Goal: Task Accomplishment & Management: Use online tool/utility

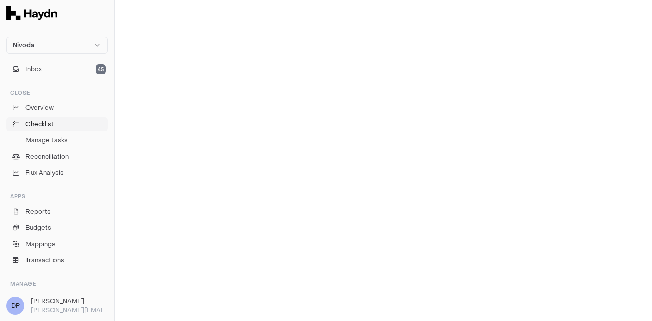
click at [67, 124] on link "Checklist" at bounding box center [57, 124] width 102 height 14
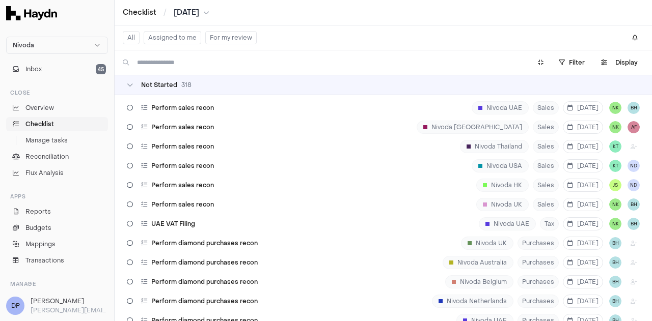
scroll to position [3461, 0]
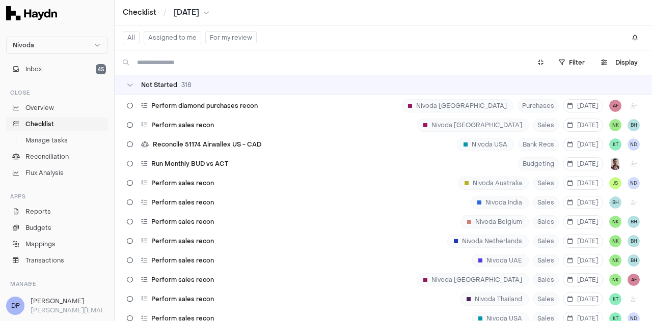
click at [133, 39] on button "All" at bounding box center [131, 37] width 17 height 13
click at [130, 86] on icon at bounding box center [130, 85] width 6 height 6
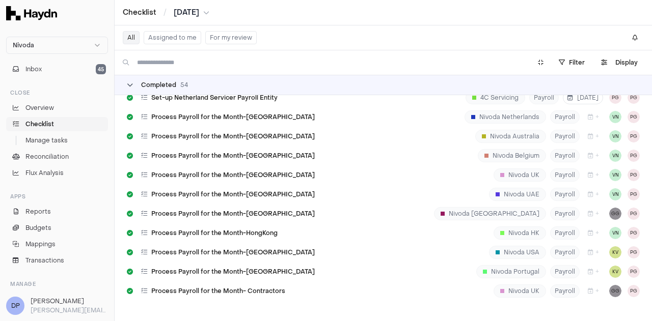
click at [130, 87] on icon at bounding box center [130, 85] width 6 height 6
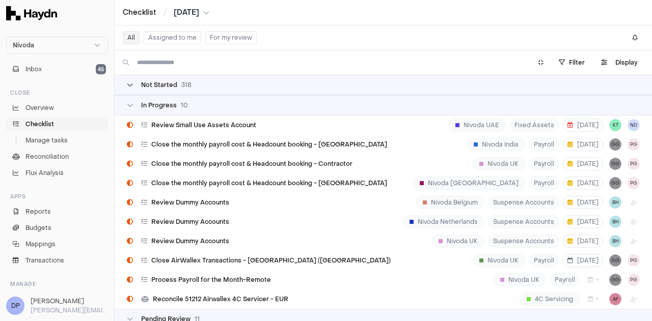
click at [133, 87] on div "Not Started 318" at bounding box center [159, 85] width 65 height 8
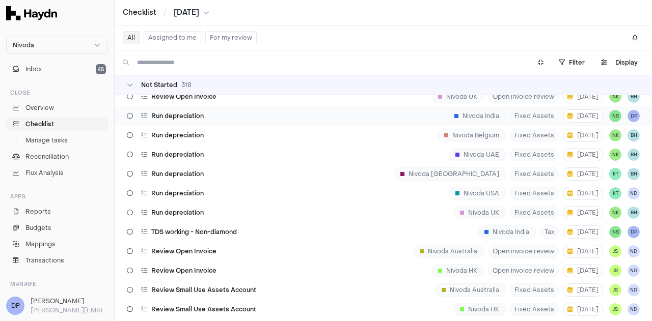
scroll to position [153, 0]
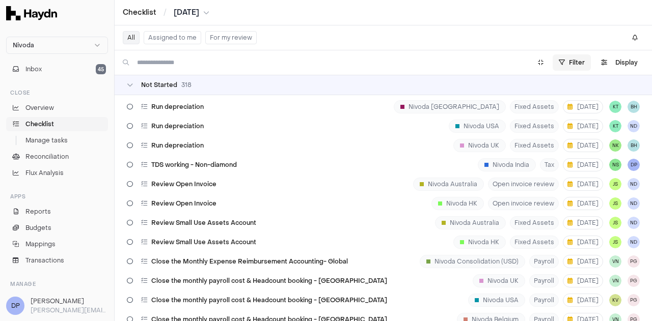
click at [577, 65] on html "Nivoda Inbox 45 Close Overview Checklist Manage tasks Reconciliation Flux Analy…" at bounding box center [326, 160] width 652 height 321
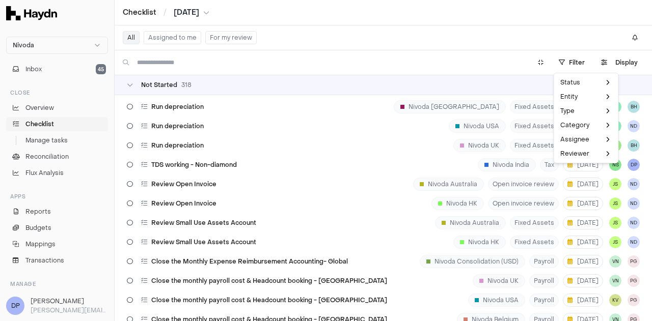
click at [343, 86] on html "Nivoda Inbox 45 Close Overview Checklist Manage tasks Reconciliation Flux Analy…" at bounding box center [326, 160] width 652 height 321
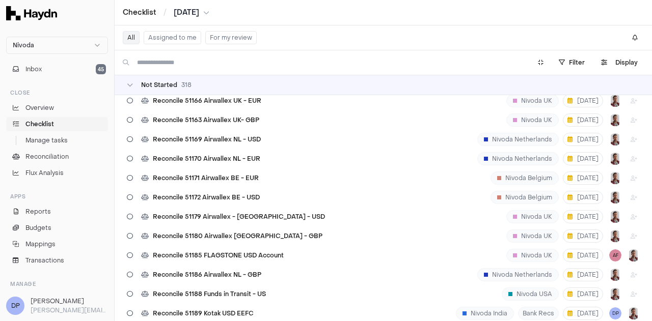
scroll to position [1782, 0]
